Goal: Transaction & Acquisition: Purchase product/service

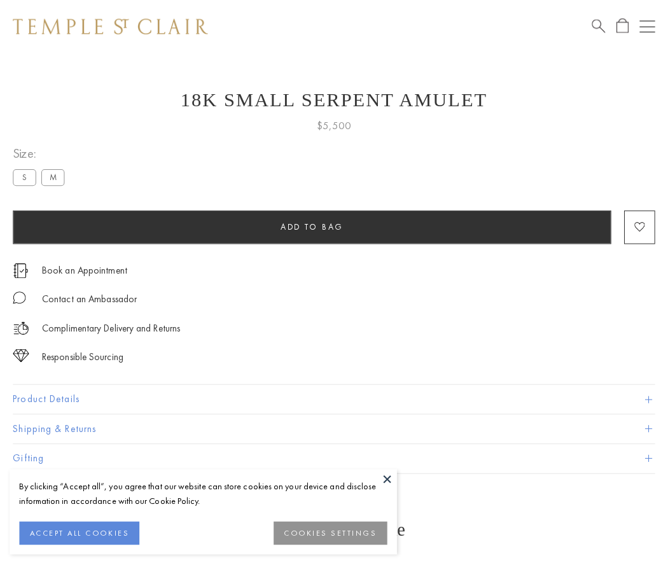
scroll to position [51, 0]
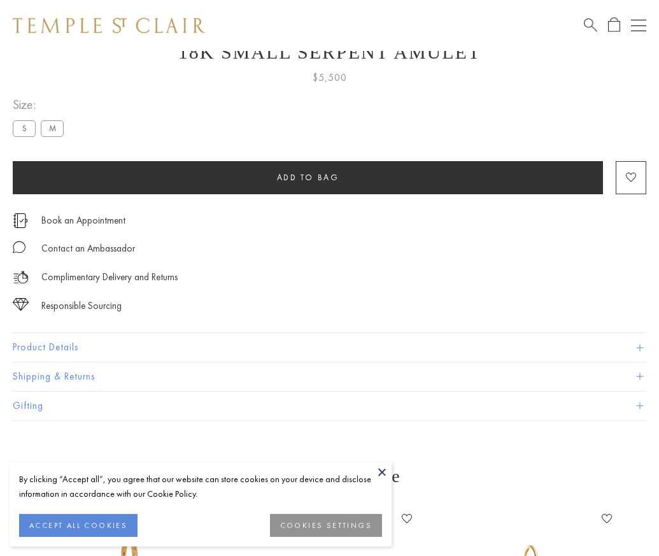
click at [307, 177] on span "Add to bag" at bounding box center [308, 177] width 62 height 11
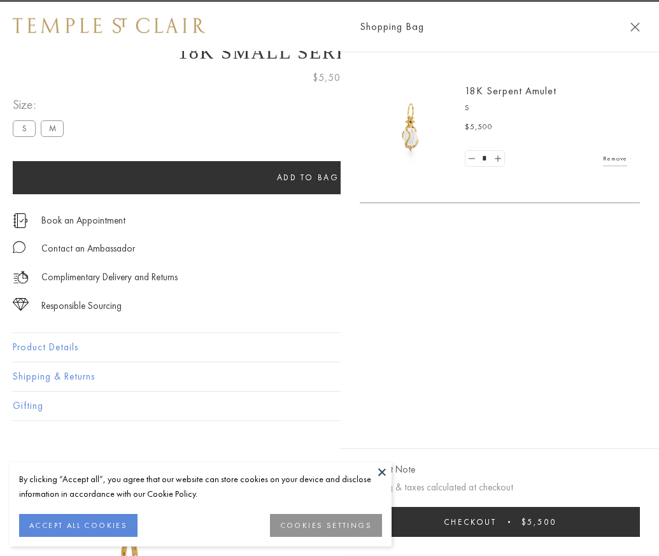
click at [624, 531] on button "Checkout $5,500" at bounding box center [500, 522] width 280 height 30
